Goal: Find specific page/section: Find specific page/section

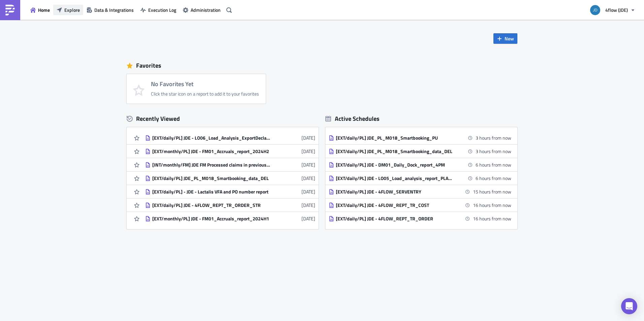
click at [66, 9] on span "Explore" at bounding box center [71, 9] width 15 height 7
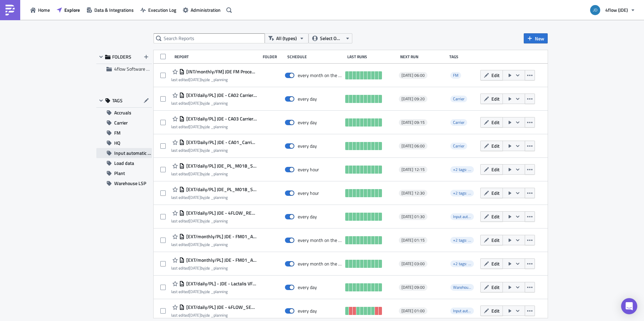
click at [123, 152] on span "Input automatic process JDE" at bounding box center [133, 153] width 38 height 10
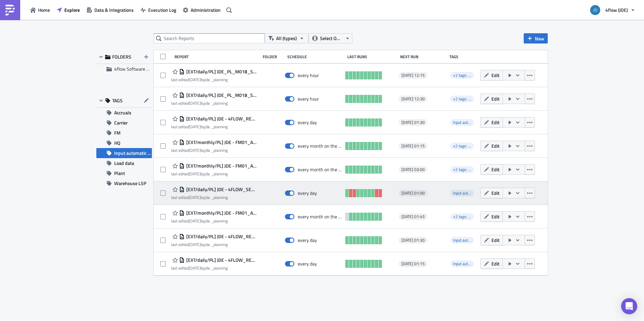
click at [215, 189] on span "[EXT/daily/PL] JDE - 4FLOW_SERVENTRY" at bounding box center [221, 190] width 72 height 6
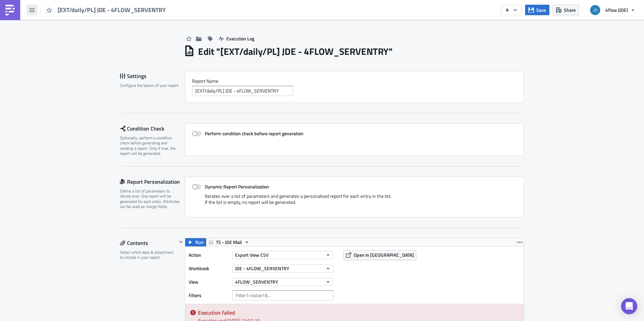
click at [34, 12] on icon "button" at bounding box center [31, 9] width 5 height 5
click at [39, 26] on div "Search" at bounding box center [61, 27] width 45 height 7
click at [35, 11] on body "[EXT/daily/PL] JDE - 4FLOW_SERVENTRY Save Share 4flow (JDE) Execution Log Edit …" at bounding box center [322, 161] width 644 height 322
click at [34, 11] on icon "button" at bounding box center [31, 9] width 5 height 5
click at [46, 34] on div "Home" at bounding box center [61, 37] width 45 height 7
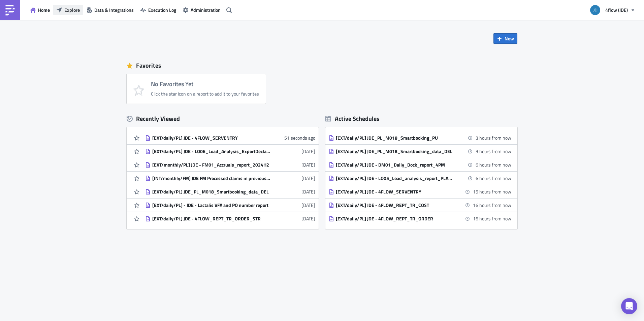
click at [67, 10] on span "Explore" at bounding box center [71, 9] width 15 height 7
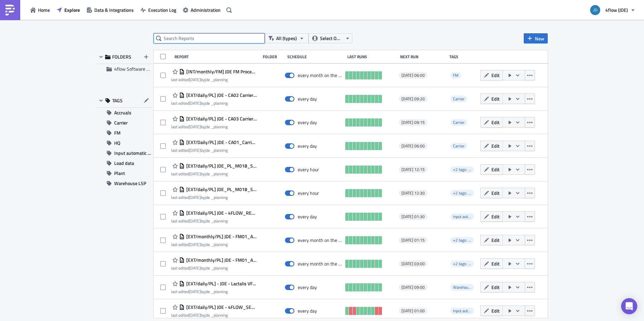
click at [183, 39] on input "text" at bounding box center [209, 38] width 111 height 10
type input "serventry"
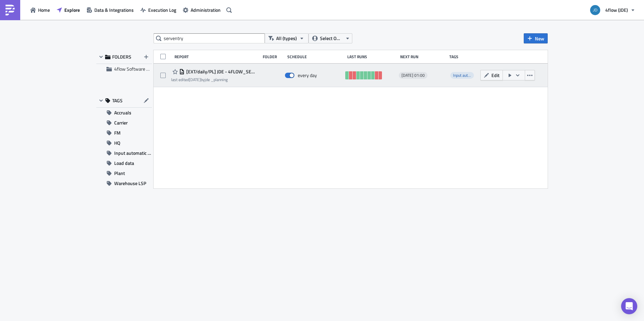
click at [518, 76] on icon "button" at bounding box center [517, 75] width 3 height 2
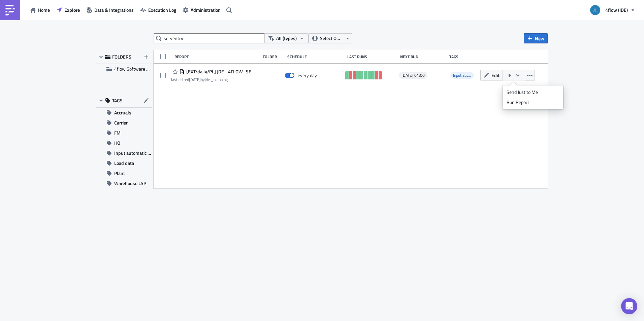
click at [595, 144] on div "serventry All (types) Select Owner New FOLDERS 4flow Software KAM TAGS Accruals…" at bounding box center [322, 171] width 644 height 303
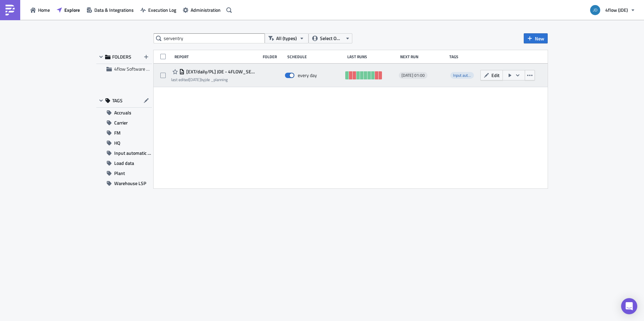
click at [225, 71] on span "[EXT/daily/PL] JDE - 4FLOW_SERVENTRY" at bounding box center [221, 72] width 72 height 6
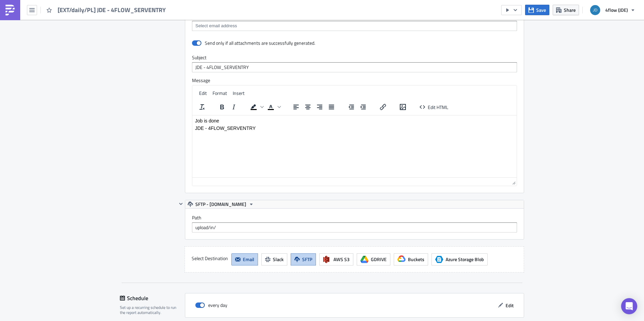
scroll to position [539, 0]
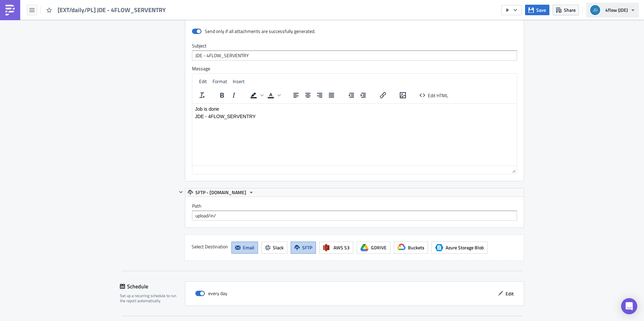
click at [627, 12] on span "4flow (JDE)" at bounding box center [616, 9] width 23 height 7
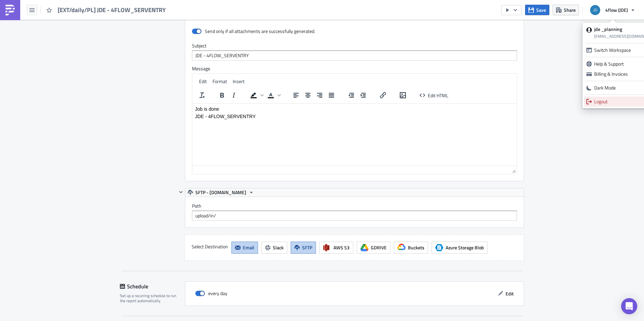
click at [594, 103] on div "Logout" at bounding box center [626, 101] width 65 height 7
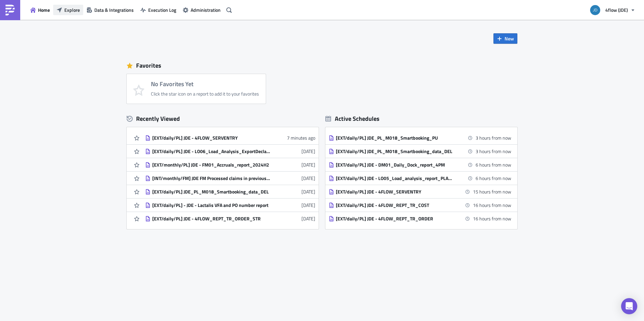
click at [68, 9] on span "Explore" at bounding box center [71, 9] width 15 height 7
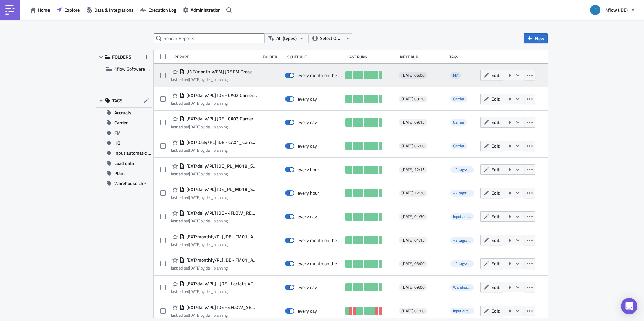
click at [228, 72] on span "[INT/monthly/FM] JDE FM Processed claims in previous month" at bounding box center [221, 72] width 72 height 6
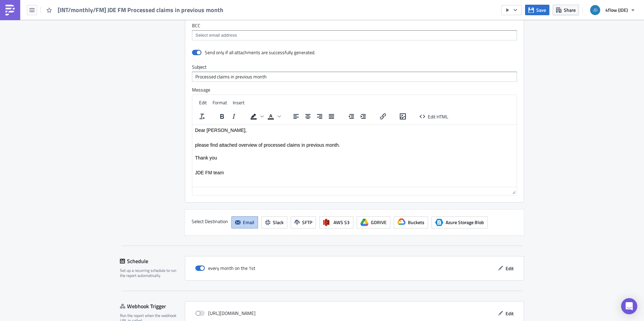
scroll to position [543, 0]
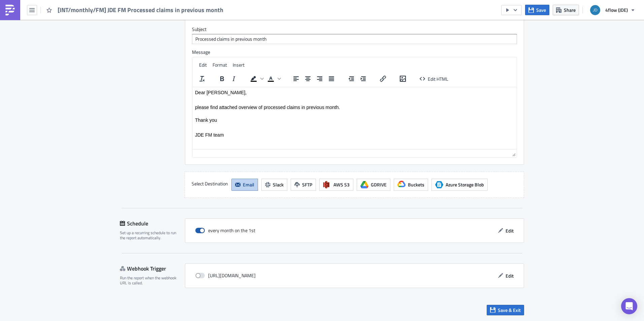
click at [199, 230] on span at bounding box center [199, 230] width 9 height 5
click at [199, 230] on input "checkbox" at bounding box center [199, 231] width 4 height 4
click at [517, 11] on icon "button" at bounding box center [515, 9] width 5 height 5
click at [198, 231] on span at bounding box center [199, 230] width 9 height 5
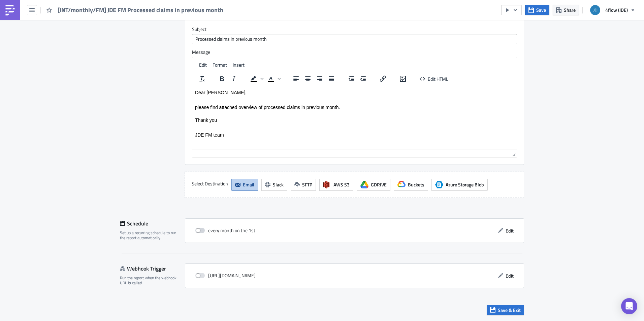
click at [198, 231] on input "checkbox" at bounding box center [199, 231] width 4 height 4
checkbox input "true"
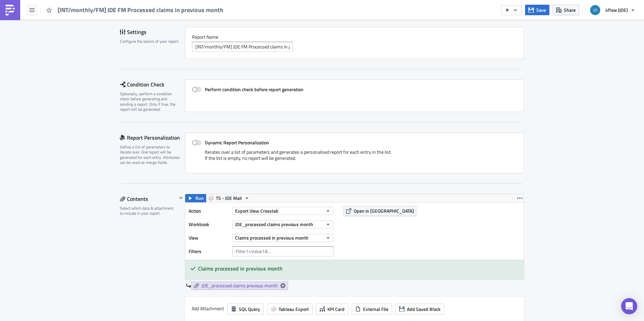
scroll to position [0, 0]
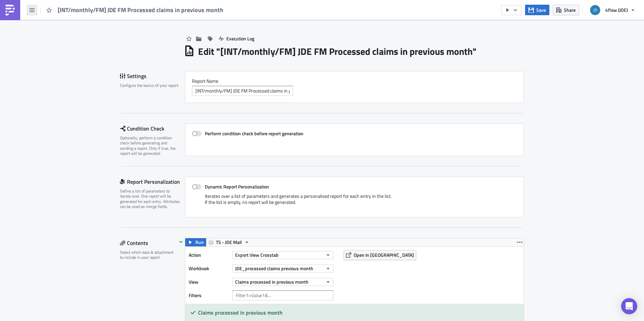
click at [32, 7] on icon "button" at bounding box center [31, 9] width 5 height 5
click at [43, 37] on div "Home" at bounding box center [61, 37] width 45 height 7
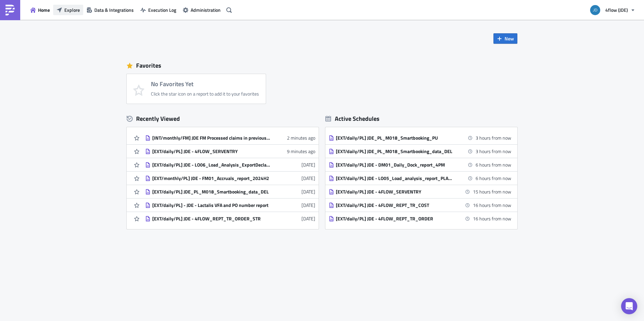
click at [75, 10] on span "Explore" at bounding box center [71, 9] width 15 height 7
